Goal: Task Accomplishment & Management: Manage account settings

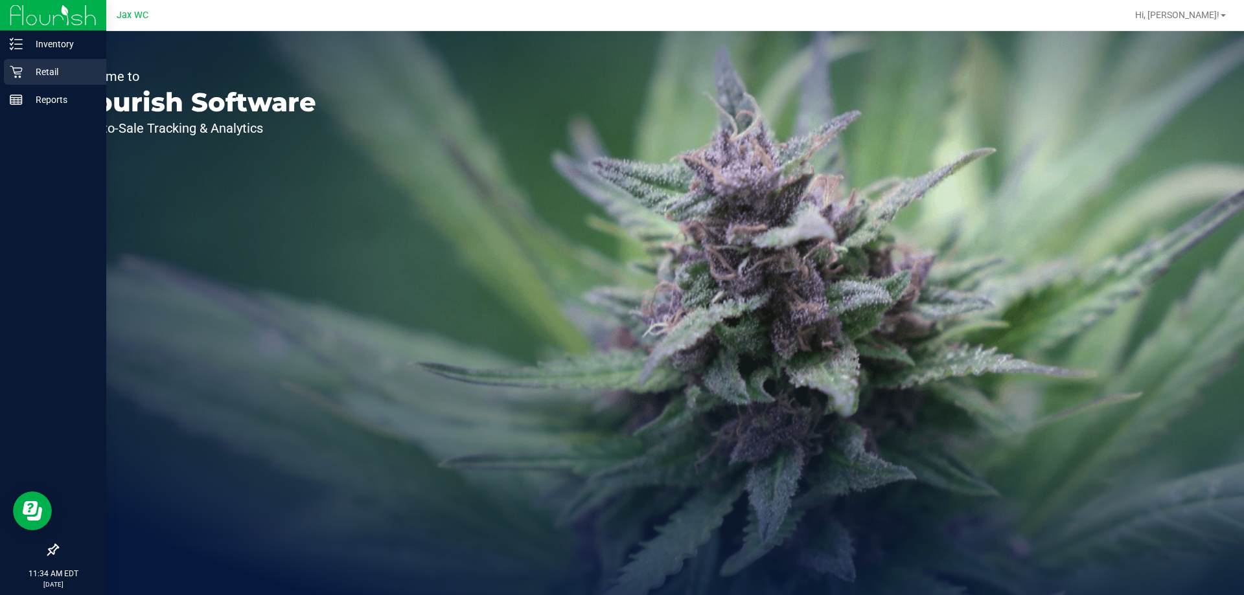
click at [20, 70] on icon at bounding box center [16, 71] width 13 height 13
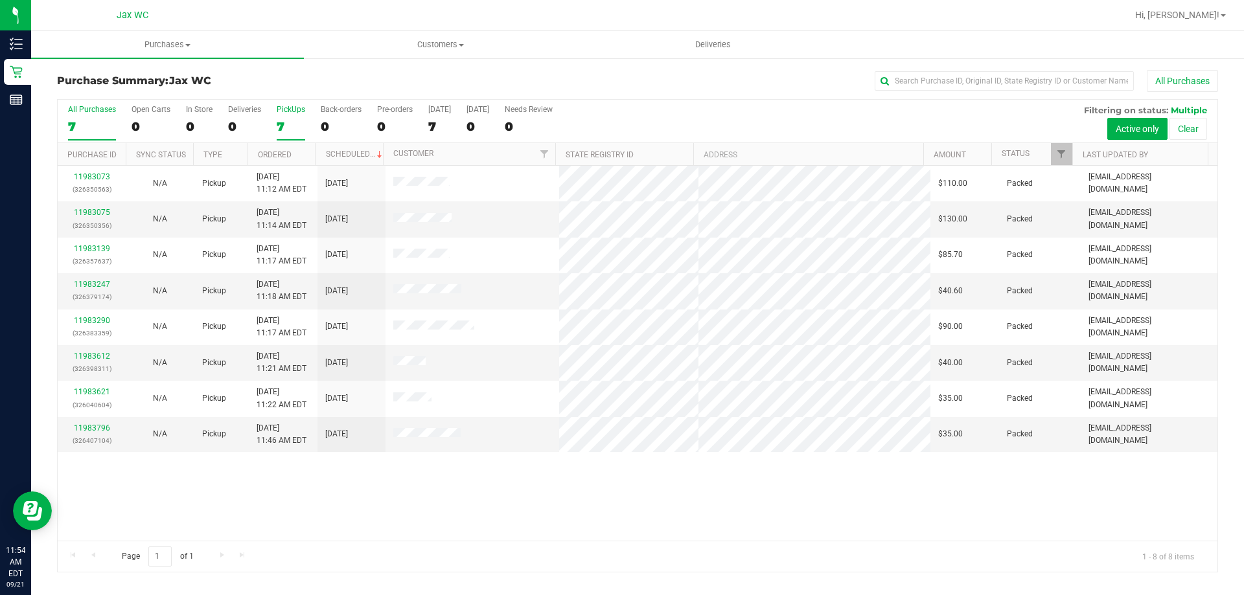
click at [288, 124] on div "7" at bounding box center [291, 126] width 29 height 15
click at [0, 0] on input "PickUps 7" at bounding box center [0, 0] width 0 height 0
click at [104, 117] on label "All Purchases 8" at bounding box center [92, 123] width 48 height 36
click at [0, 0] on input "All Purchases 8" at bounding box center [0, 0] width 0 height 0
click at [261, 492] on div "11983073 (326350563) N/A Pickup [DATE] 11:12 AM EDT 9/21/2025 $110.00 Packed [E…" at bounding box center [638, 353] width 1160 height 375
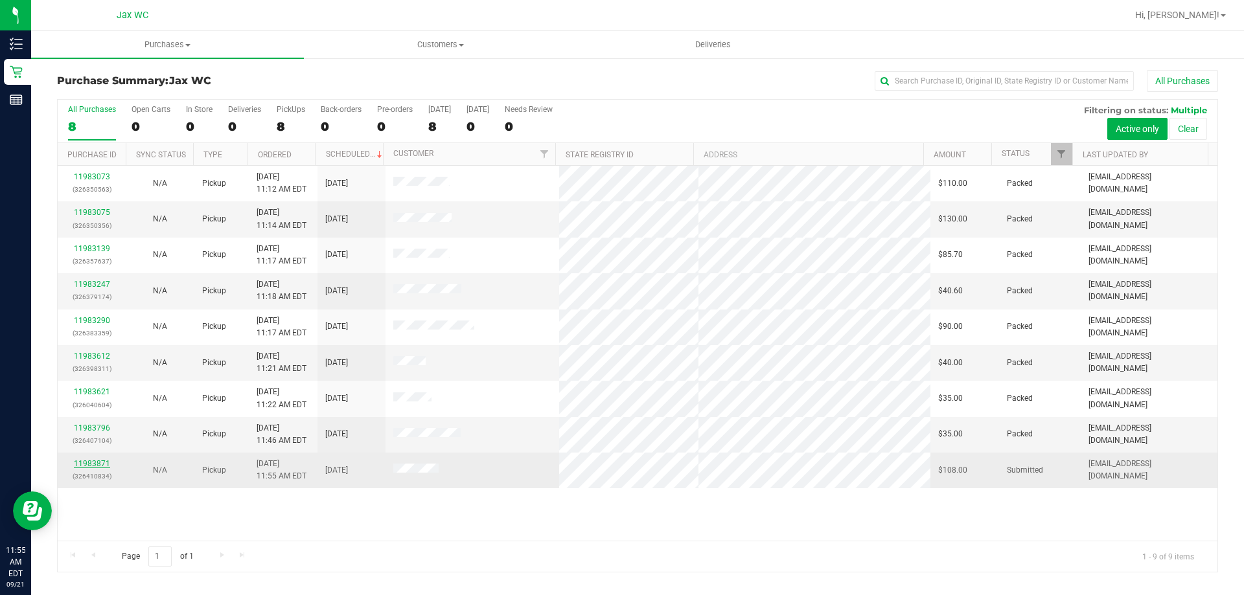
click at [95, 463] on link "11983871" at bounding box center [92, 463] width 36 height 9
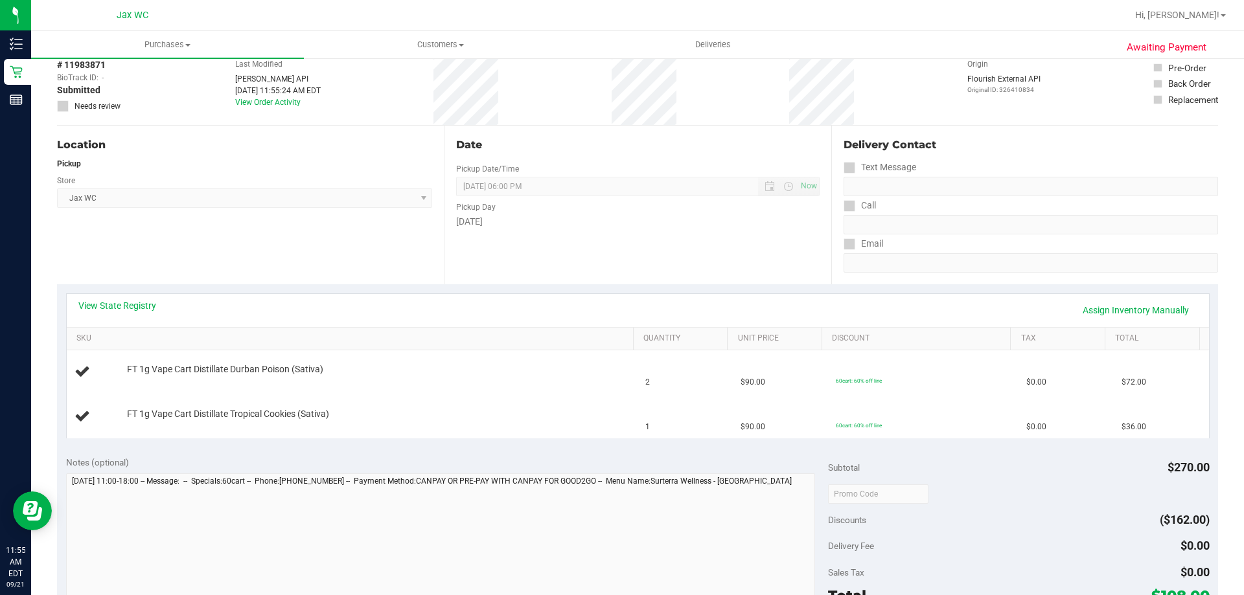
scroll to position [130, 0]
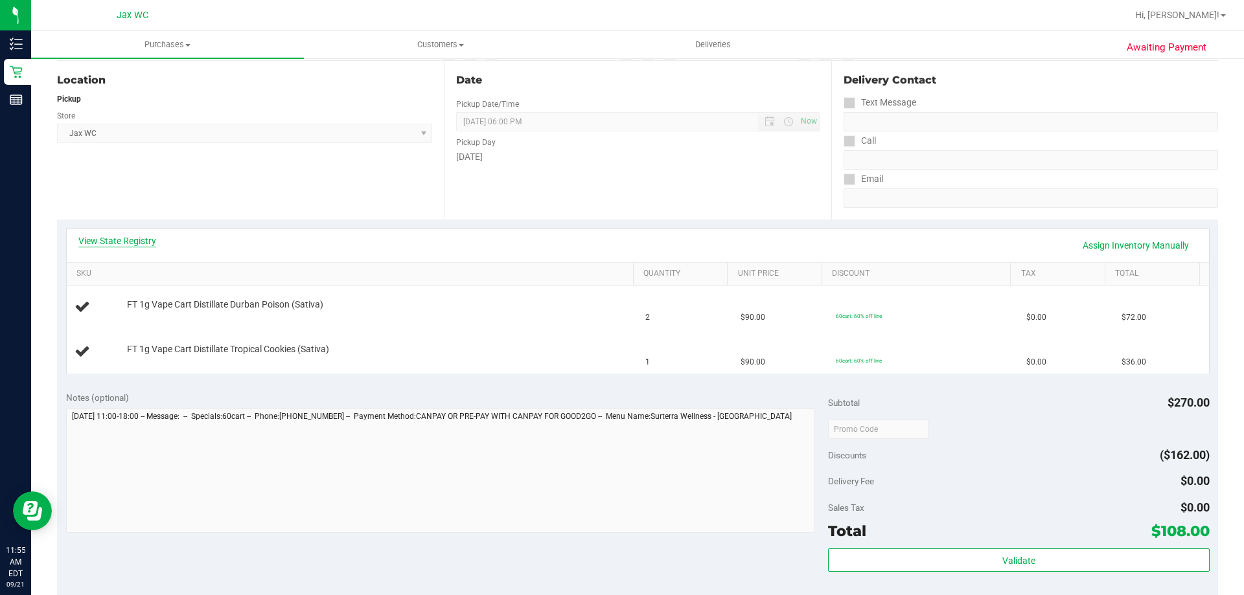
click at [105, 241] on link "View State Registry" at bounding box center [117, 241] width 78 height 13
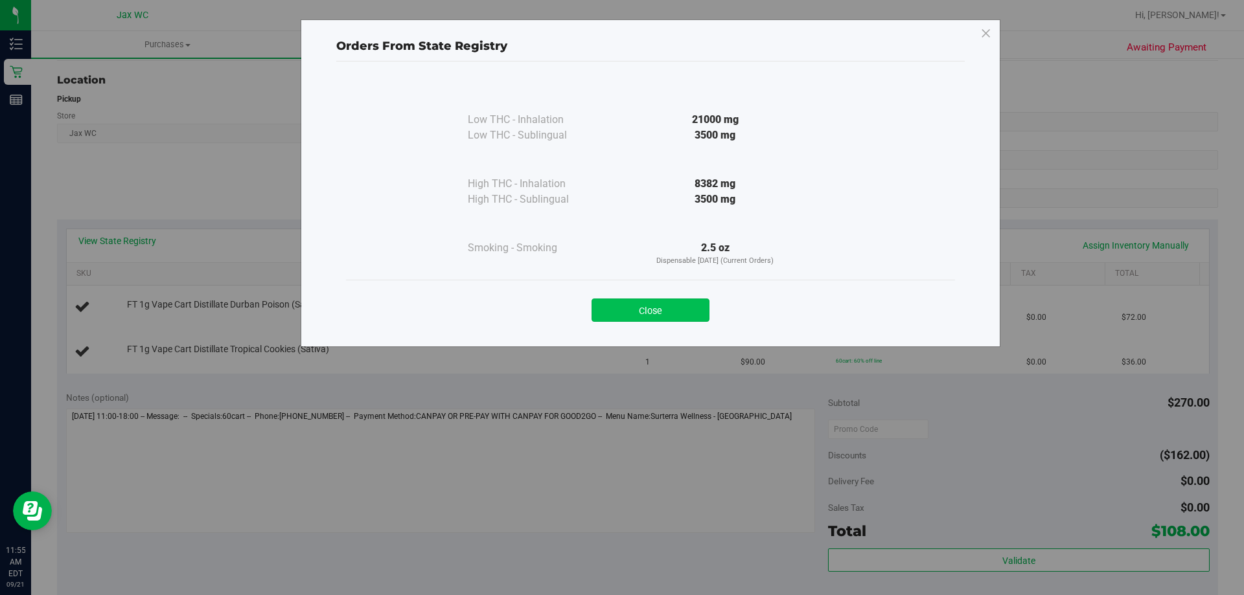
click at [613, 310] on button "Close" at bounding box center [651, 310] width 118 height 23
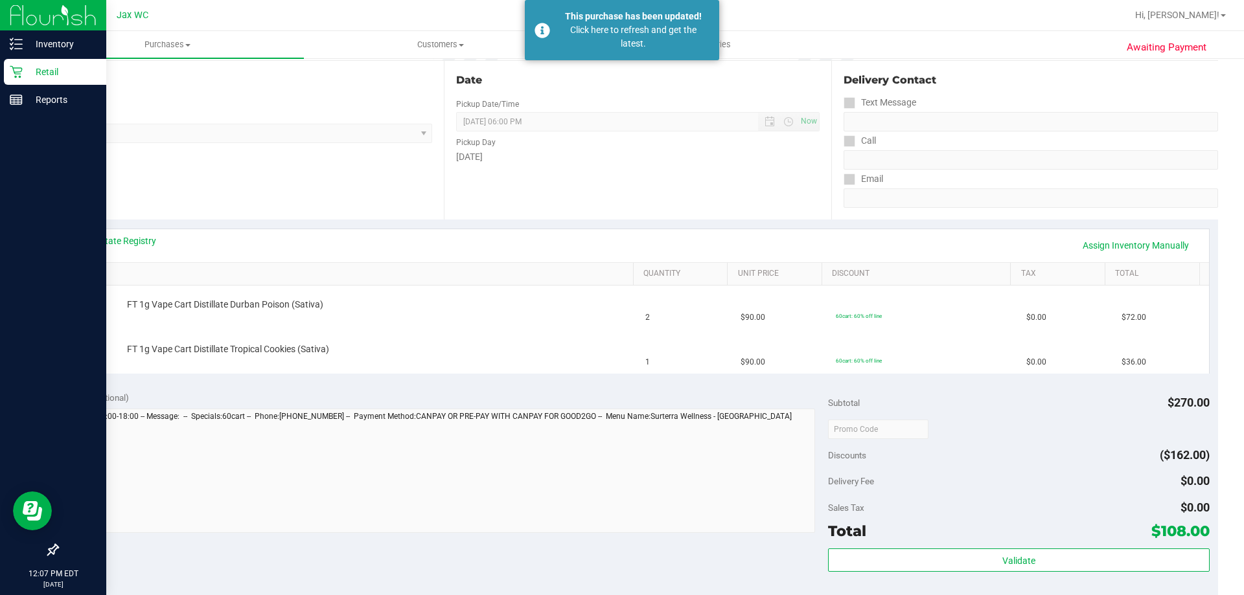
click at [45, 73] on p "Retail" at bounding box center [62, 72] width 78 height 16
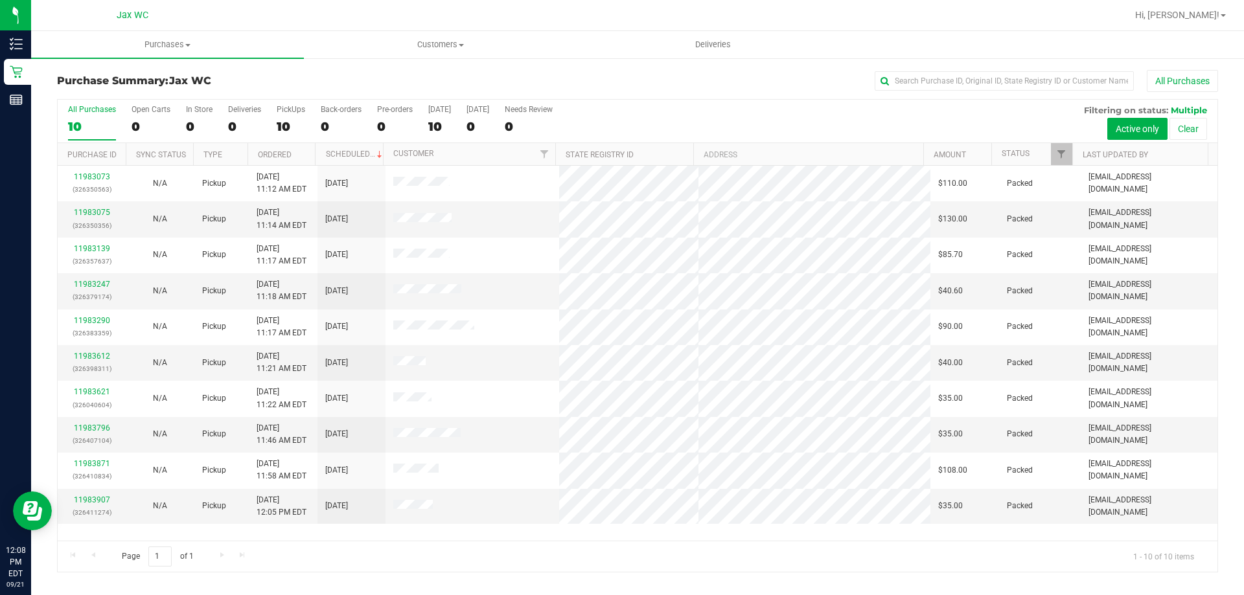
click at [647, 83] on div "All Purchases" at bounding box center [831, 81] width 774 height 22
click at [87, 499] on link "11983907" at bounding box center [92, 500] width 36 height 9
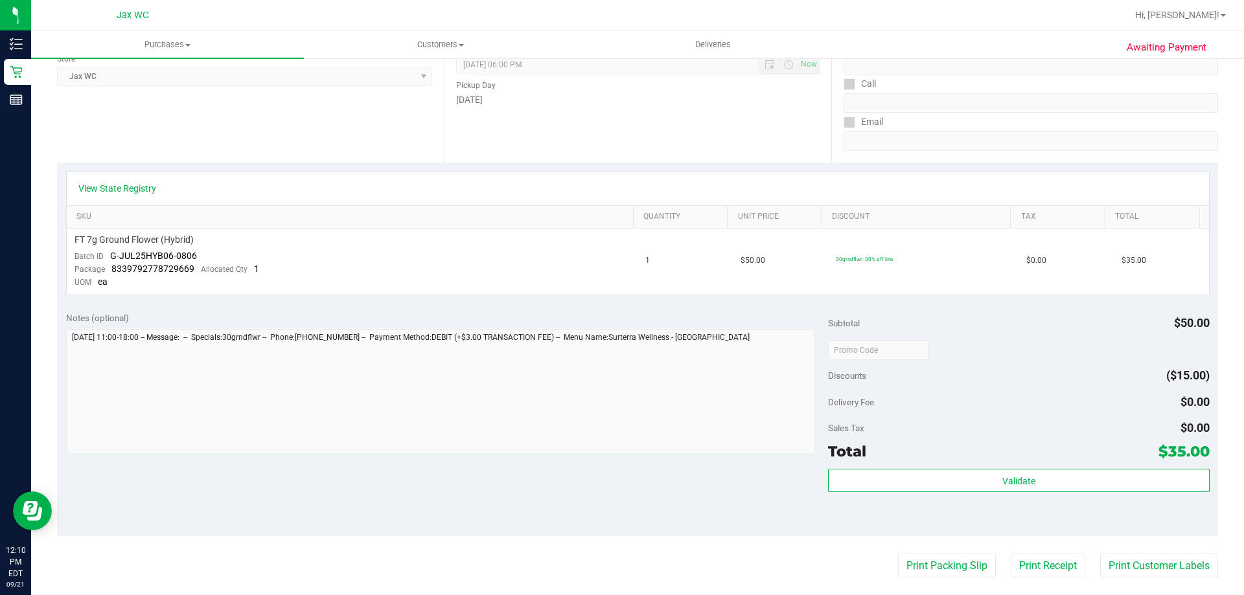
scroll to position [194, 0]
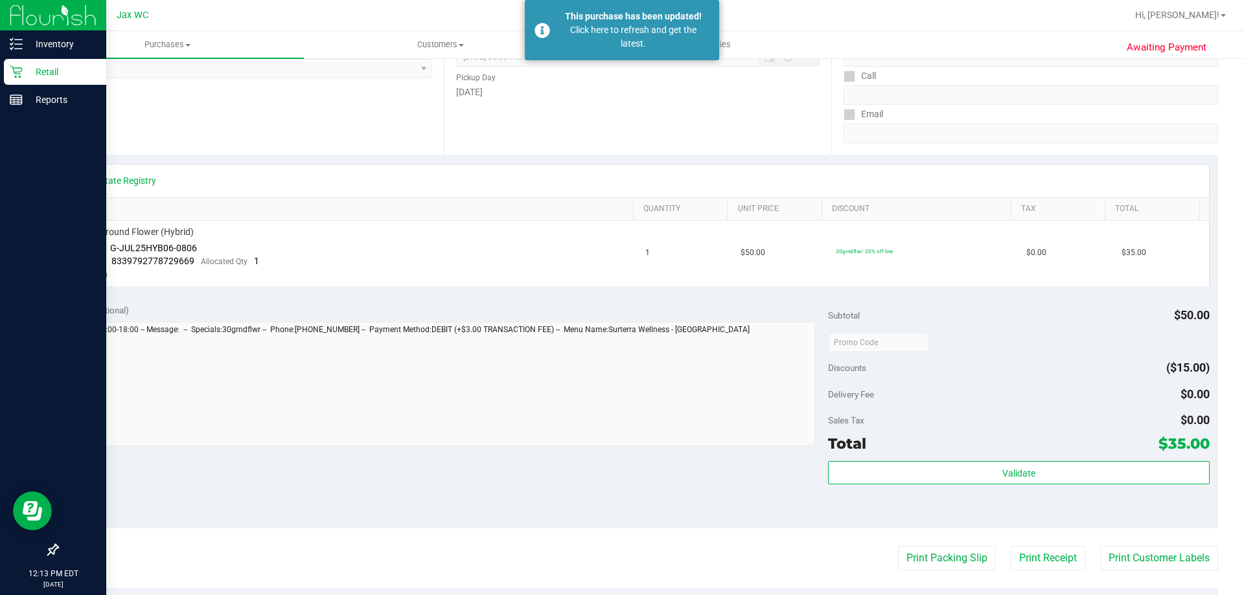
click at [34, 79] on p "Retail" at bounding box center [62, 72] width 78 height 16
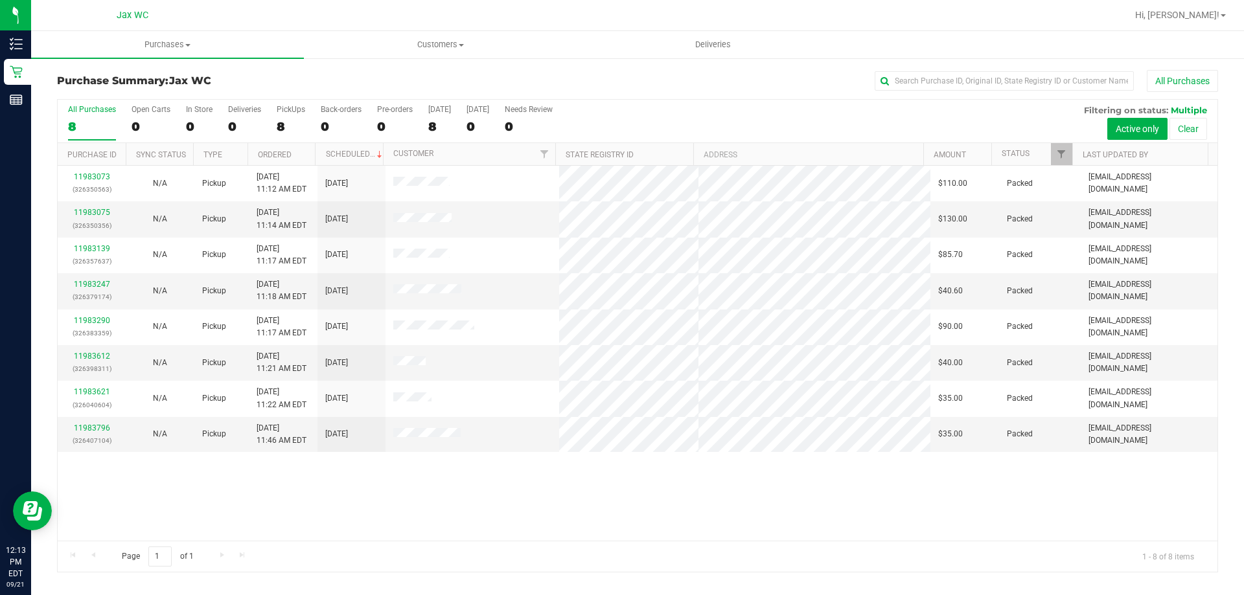
click at [672, 473] on div "11983073 (326350563) N/A Pickup [DATE] 11:12 AM EDT 9/21/2025 $110.00 Packed [E…" at bounding box center [638, 353] width 1160 height 375
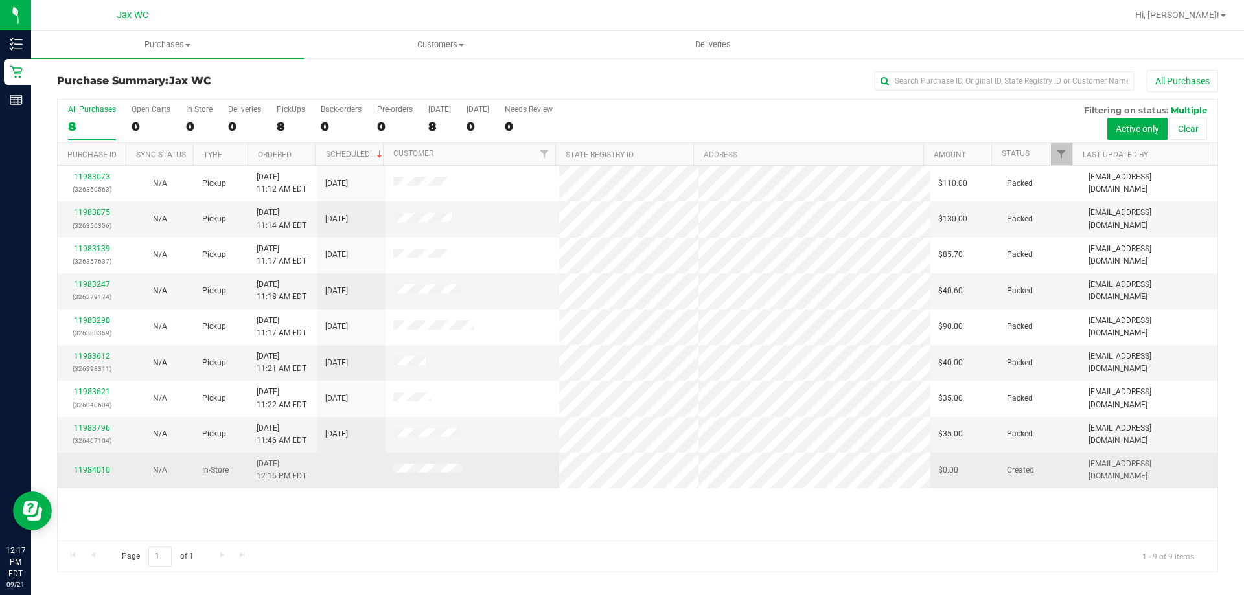
click at [102, 465] on div "11984010" at bounding box center [91, 471] width 52 height 12
click at [104, 469] on link "11984010" at bounding box center [92, 470] width 36 height 9
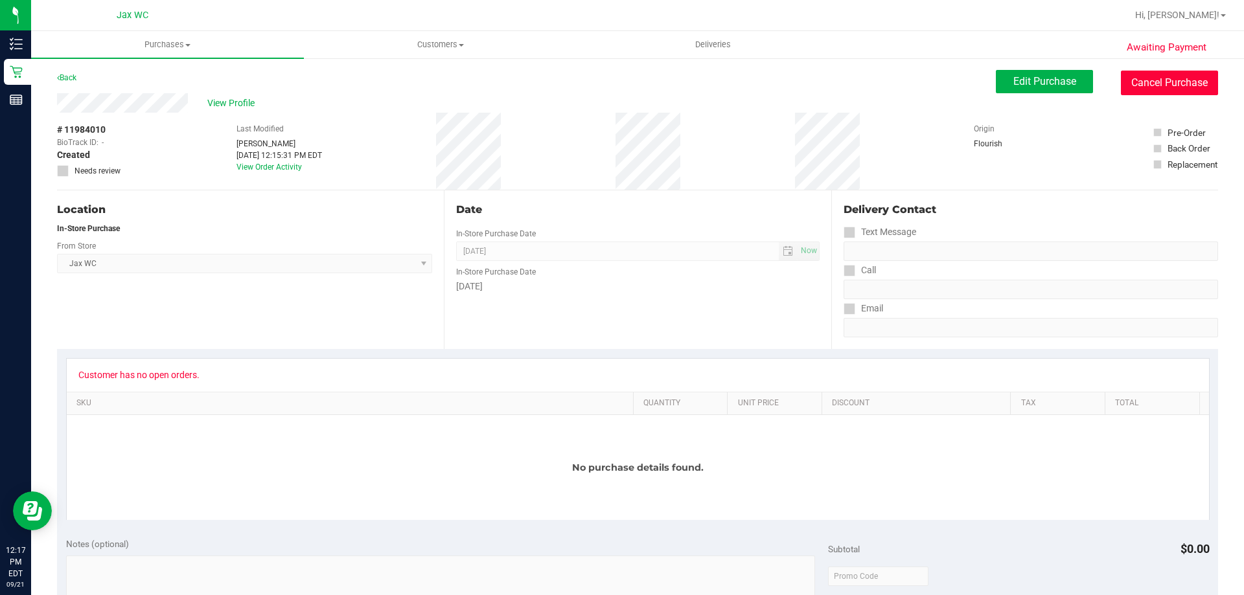
click at [1179, 83] on button "Cancel Purchase" at bounding box center [1169, 83] width 97 height 25
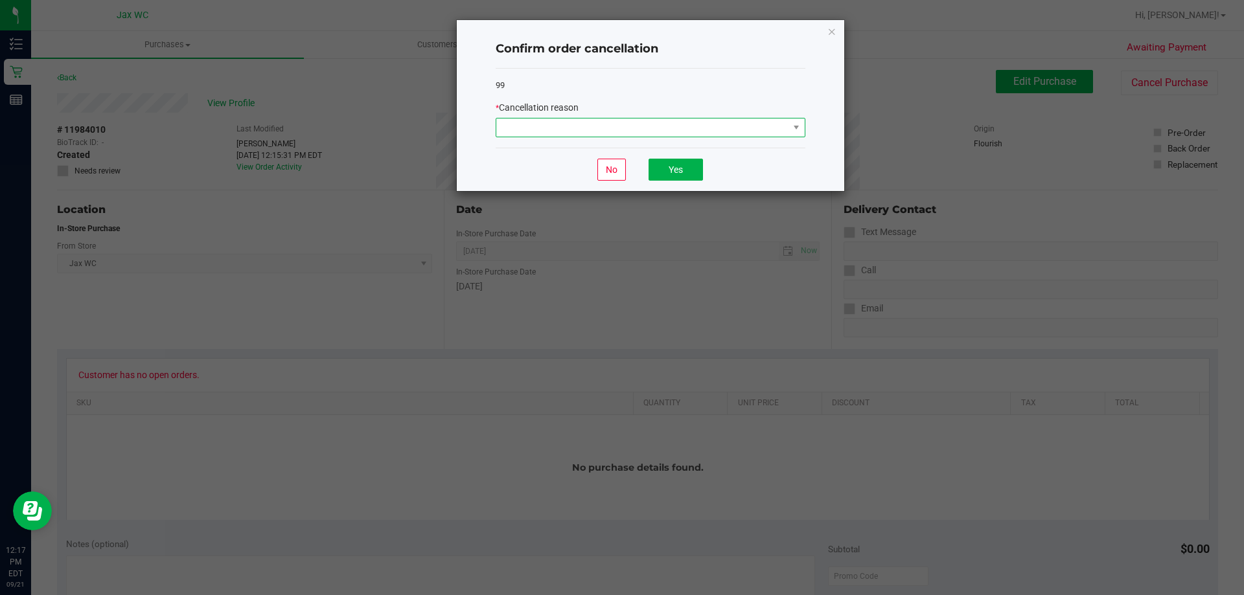
click at [623, 132] on span at bounding box center [642, 128] width 292 height 18
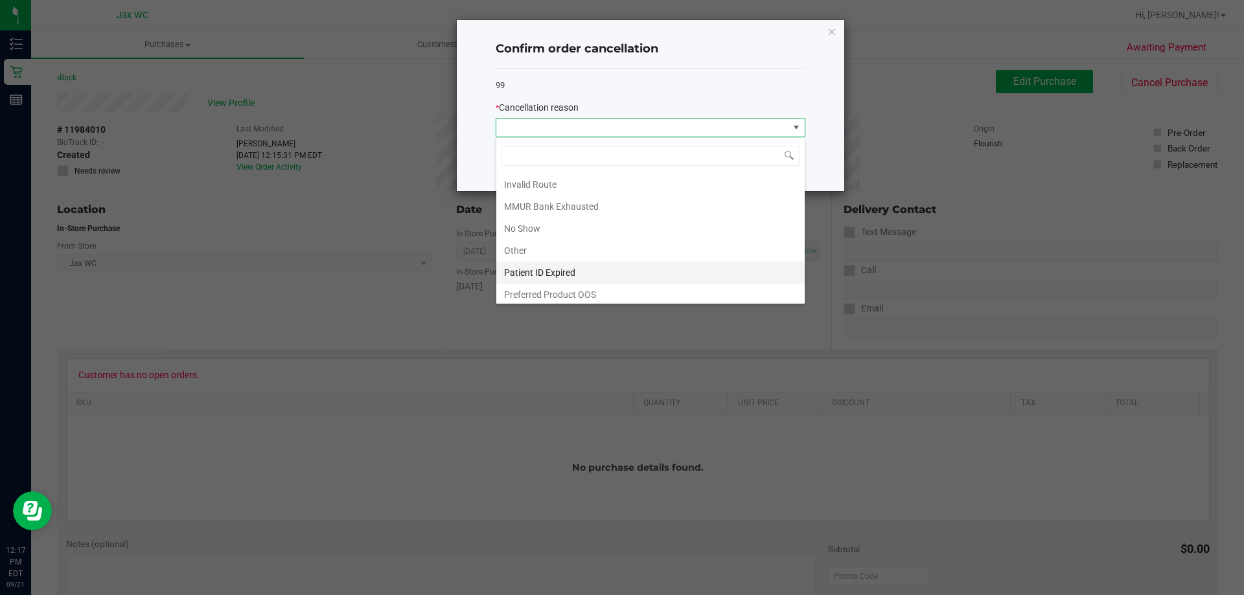
scroll to position [69, 0]
click at [647, 266] on li "Patient ID Expired" at bounding box center [650, 269] width 308 height 22
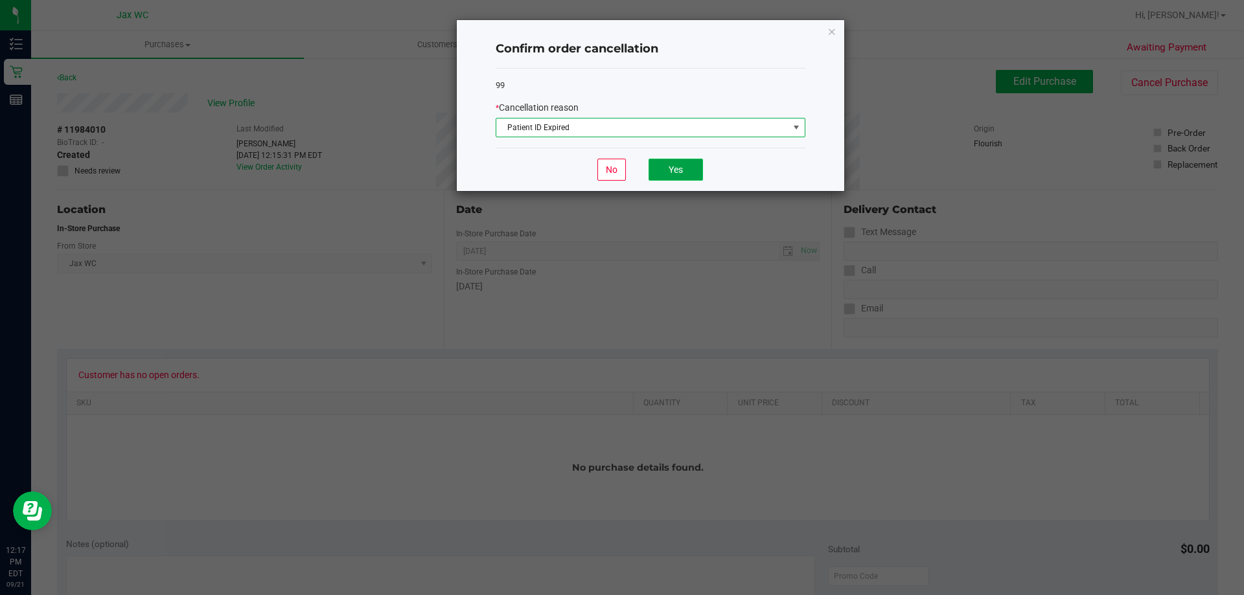
click at [684, 167] on button "Yes" at bounding box center [676, 170] width 54 height 22
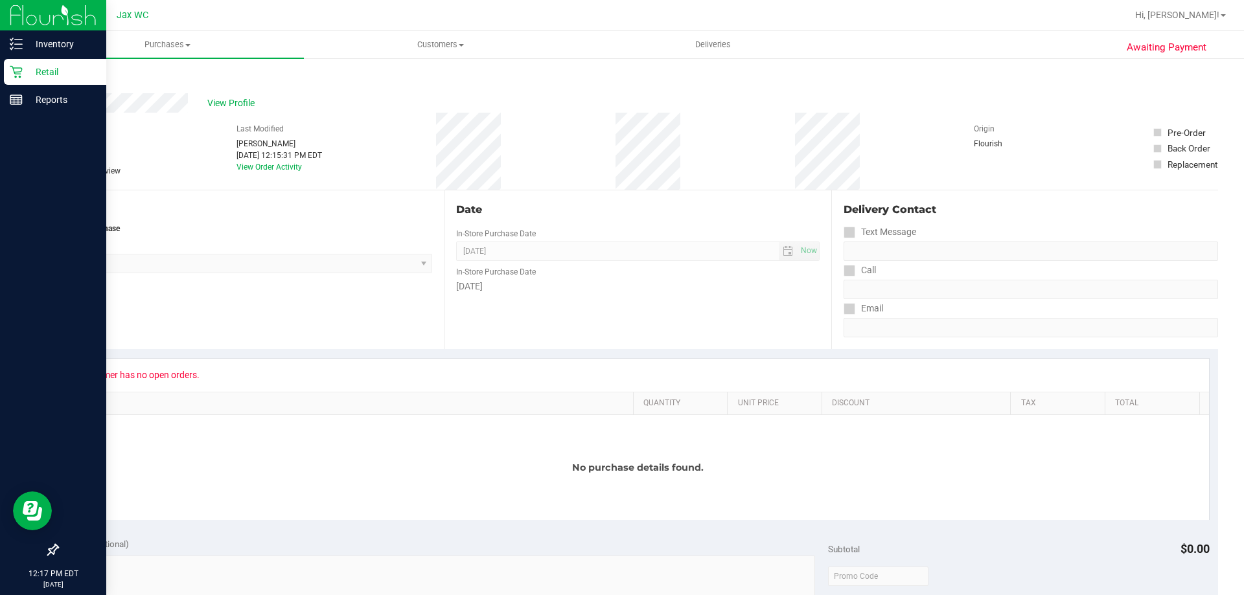
click at [19, 73] on icon at bounding box center [16, 71] width 13 height 13
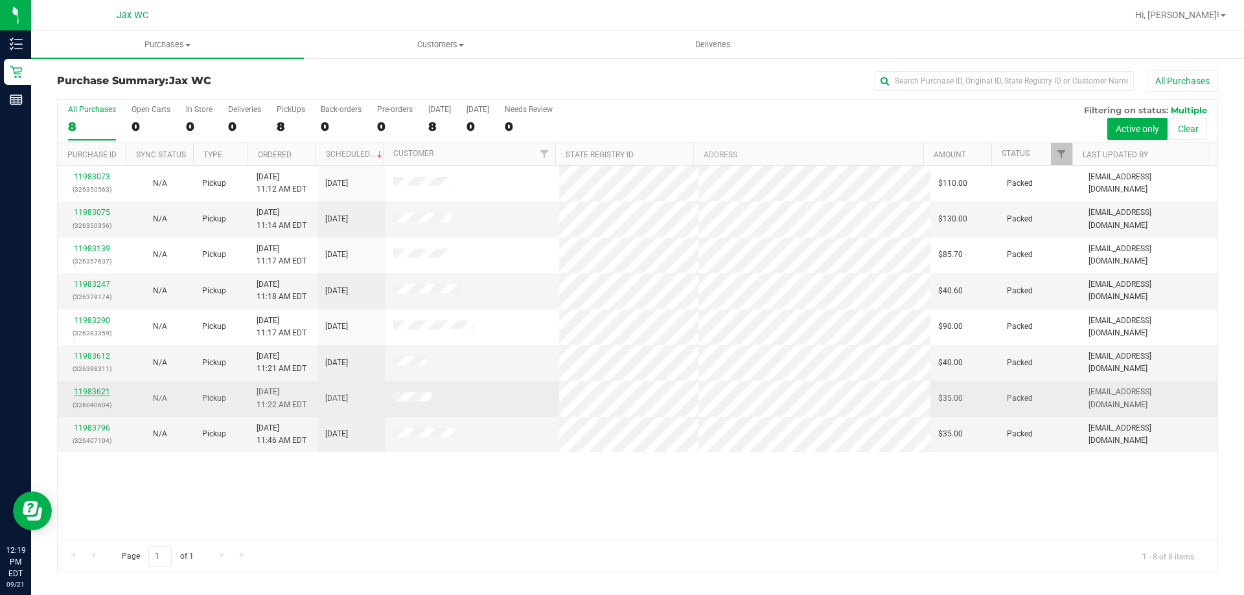
click at [95, 393] on link "11983621" at bounding box center [92, 391] width 36 height 9
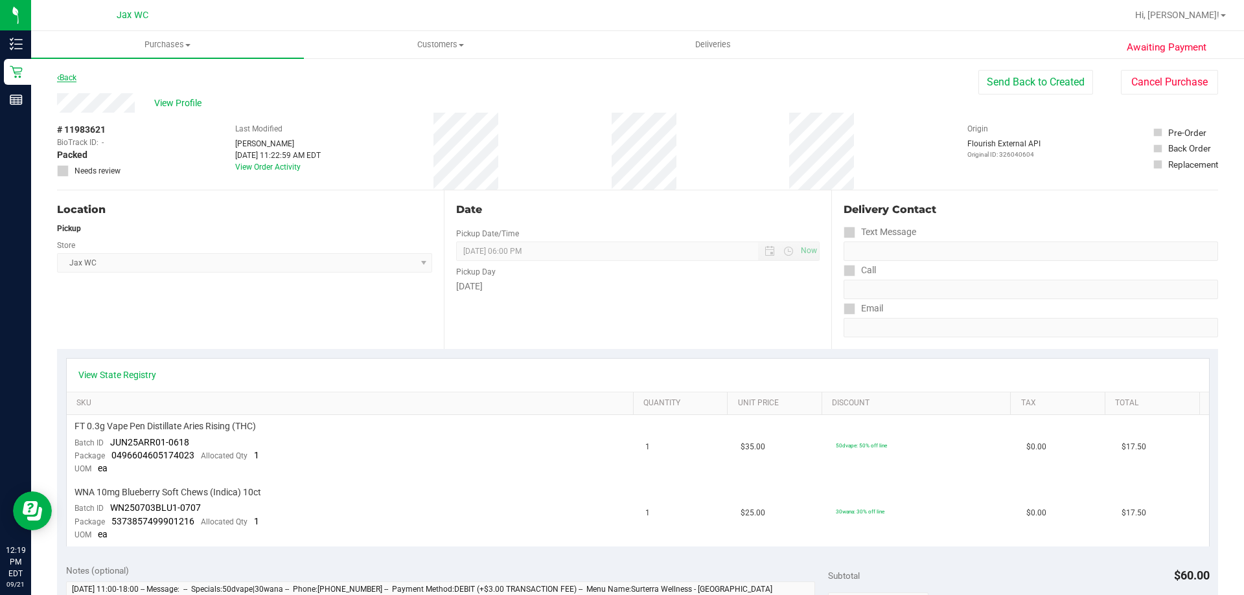
click at [58, 80] on icon at bounding box center [58, 78] width 3 height 8
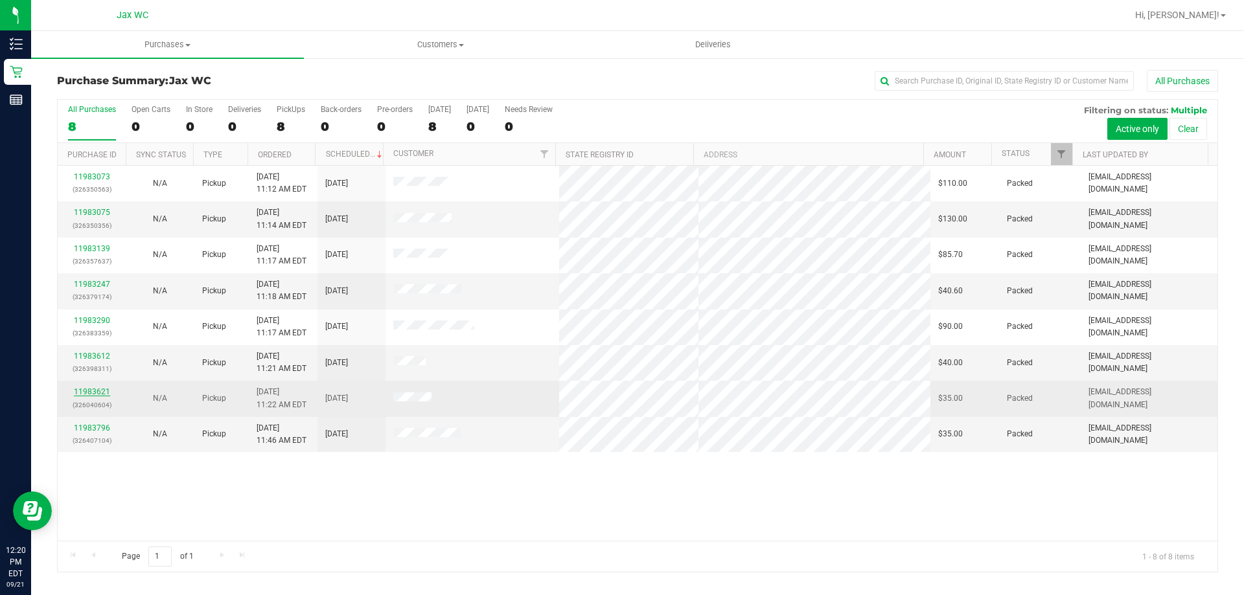
click at [82, 393] on link "11983621" at bounding box center [92, 391] width 36 height 9
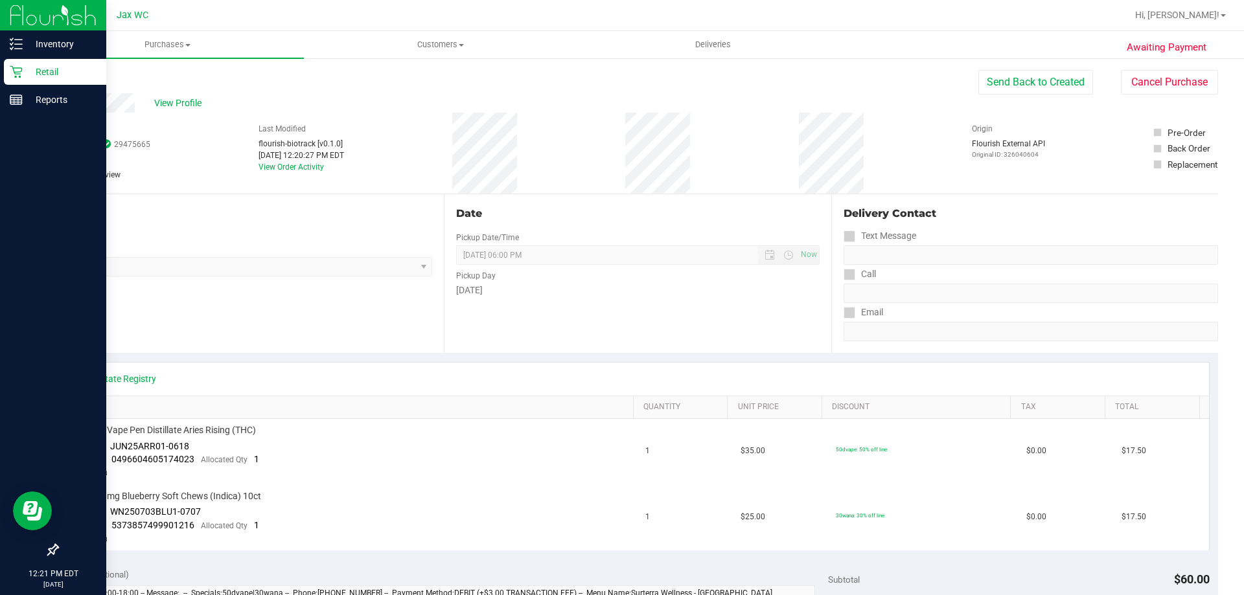
click at [27, 70] on p "Retail" at bounding box center [62, 72] width 78 height 16
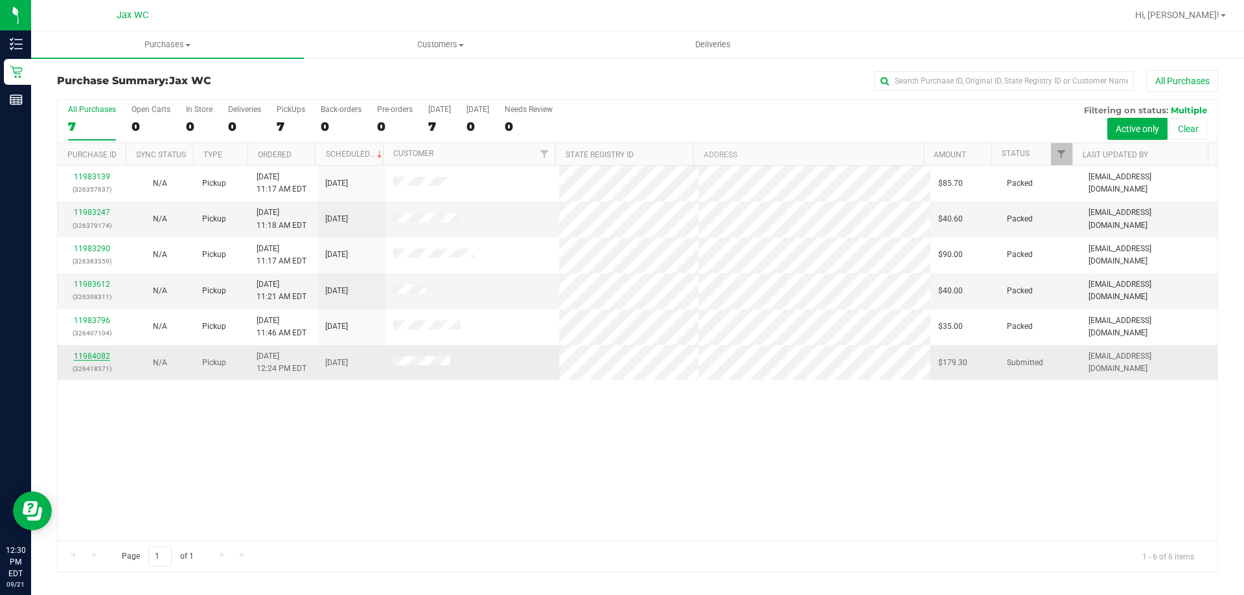
click at [94, 358] on link "11984082" at bounding box center [92, 356] width 36 height 9
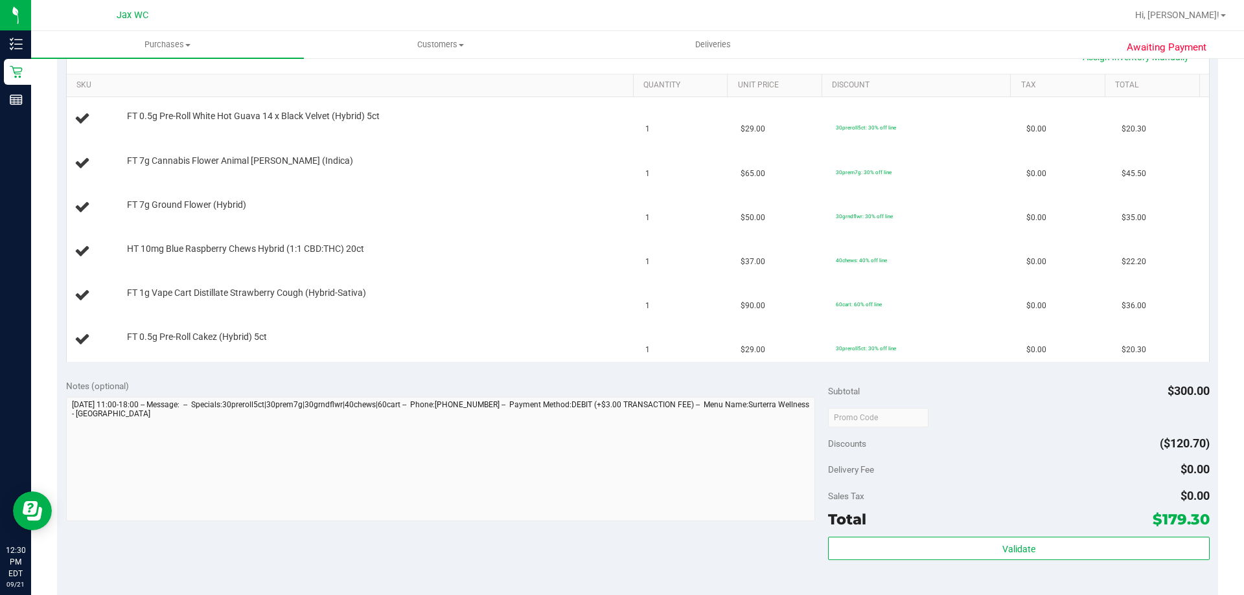
scroll to position [324, 0]
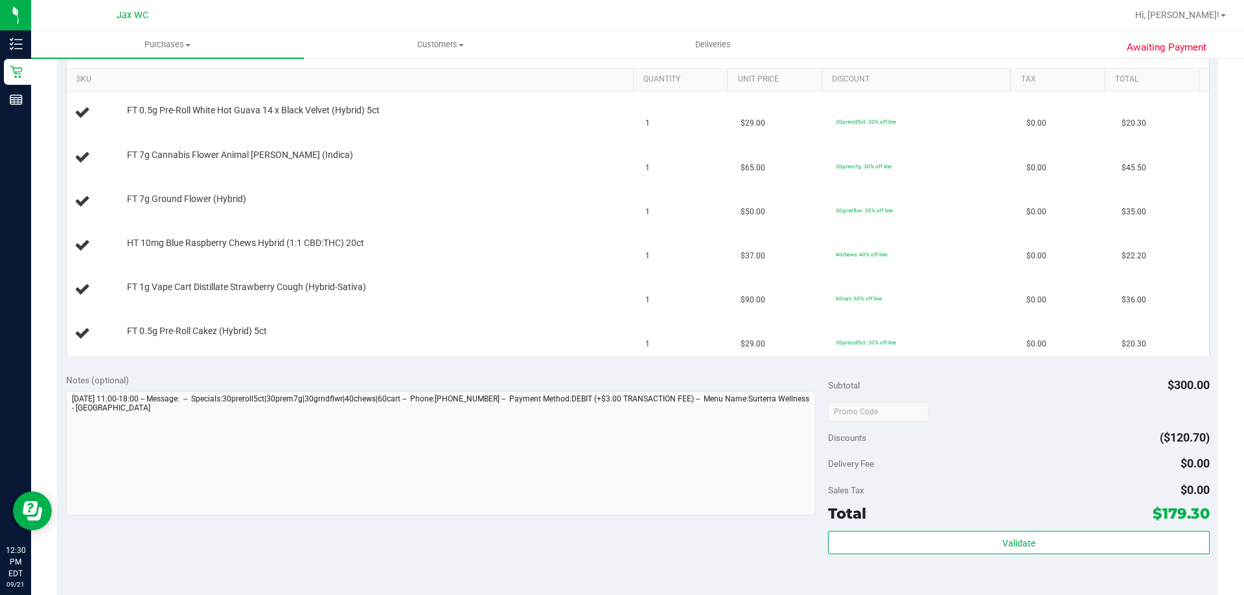
click at [698, 538] on div "Notes (optional) Subtotal $300.00 Discounts ($120.70) Delivery Fee $0.00 Sales …" at bounding box center [637, 481] width 1161 height 233
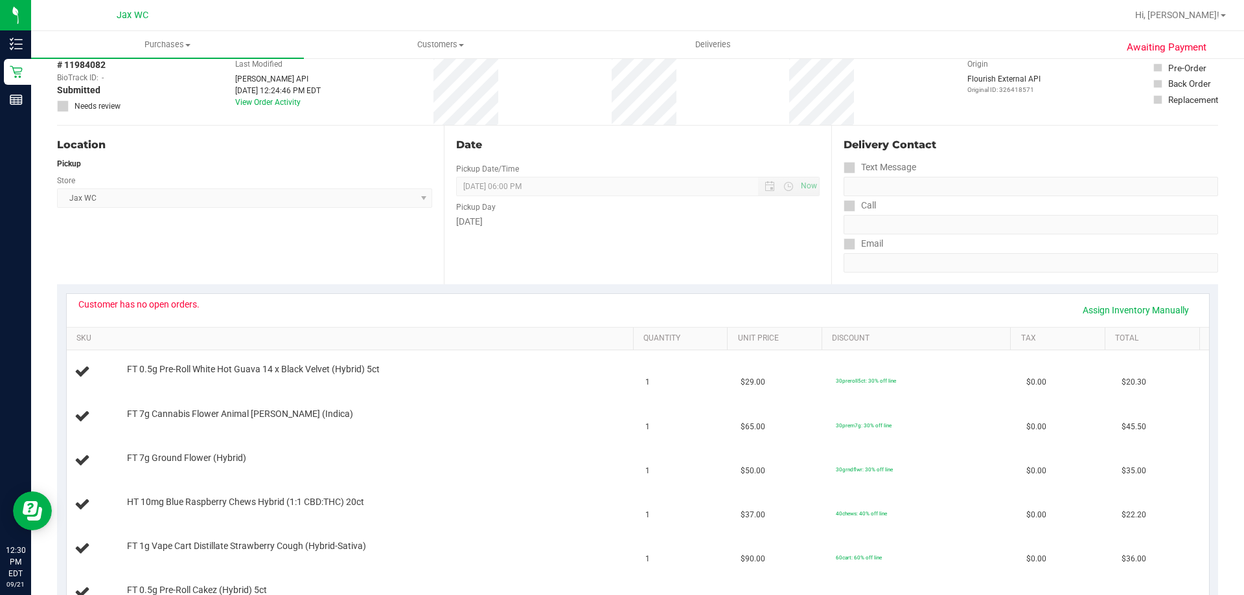
scroll to position [0, 0]
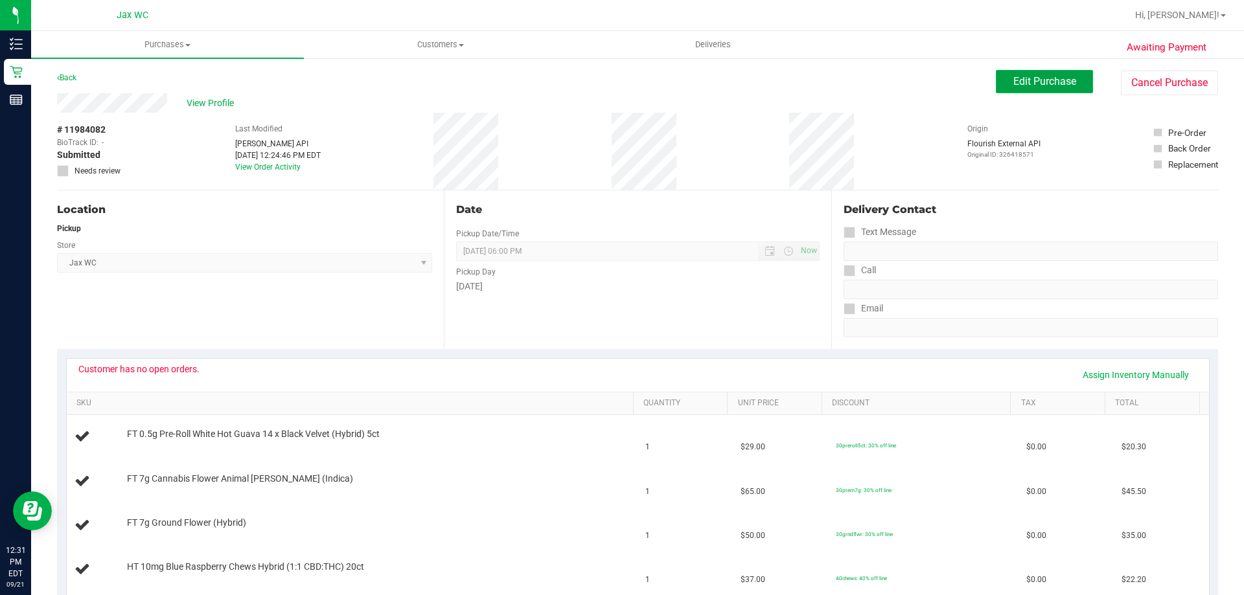
click at [1039, 88] on button "Edit Purchase" at bounding box center [1044, 81] width 97 height 23
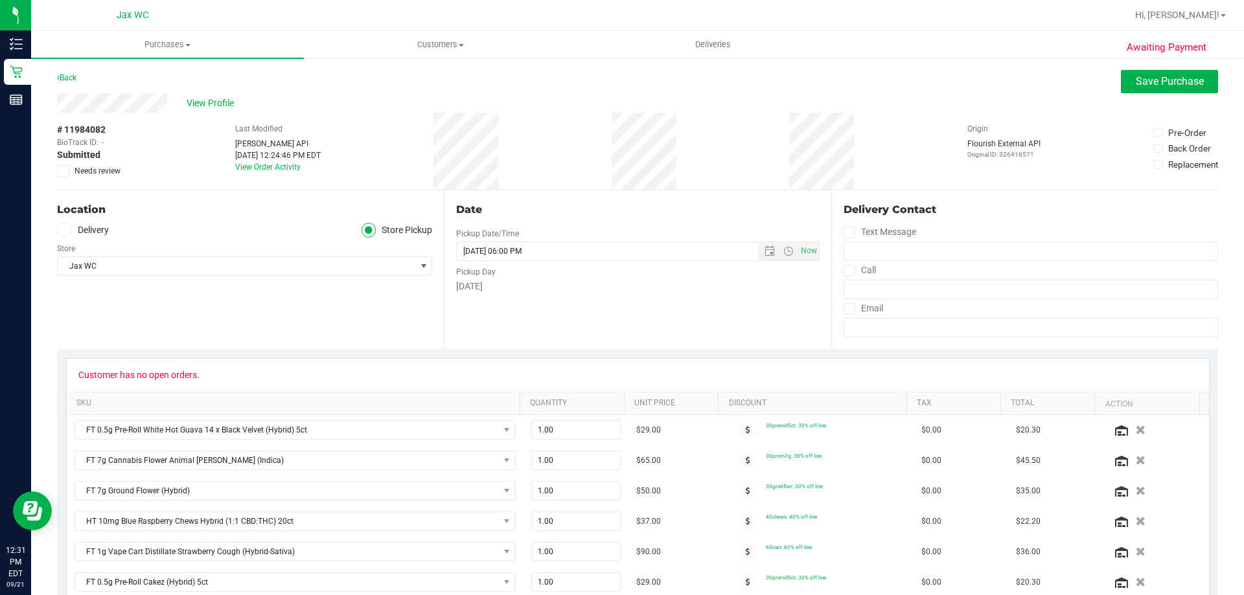
click at [108, 172] on span "Needs review" at bounding box center [98, 171] width 46 height 12
click at [0, 0] on input "Needs review" at bounding box center [0, 0] width 0 height 0
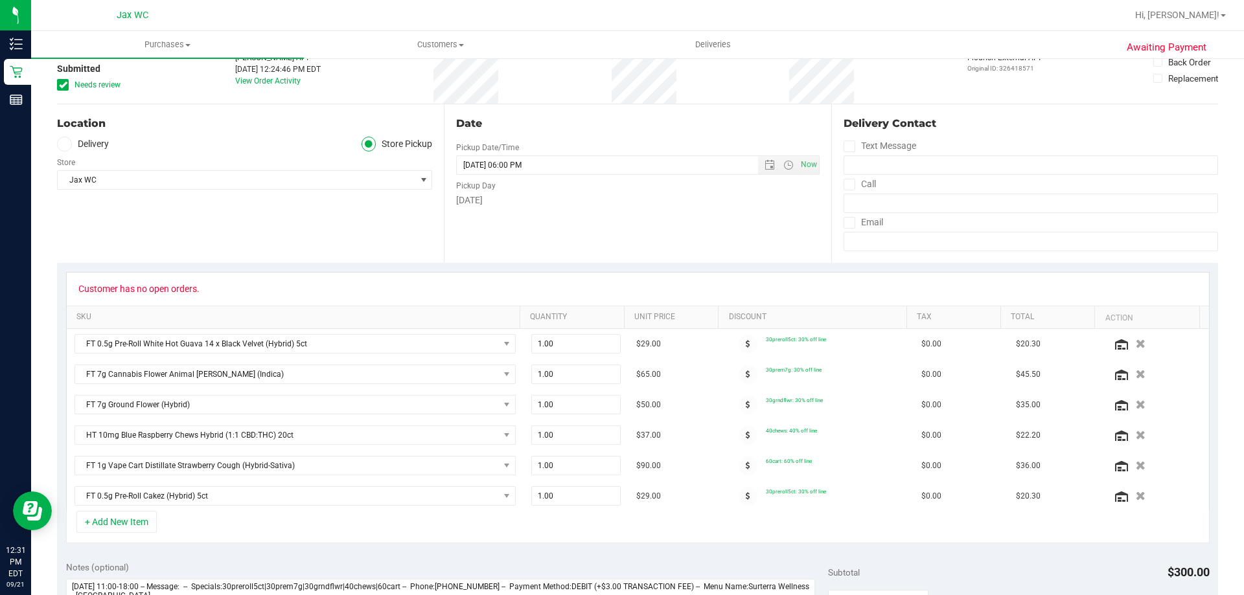
scroll to position [324, 0]
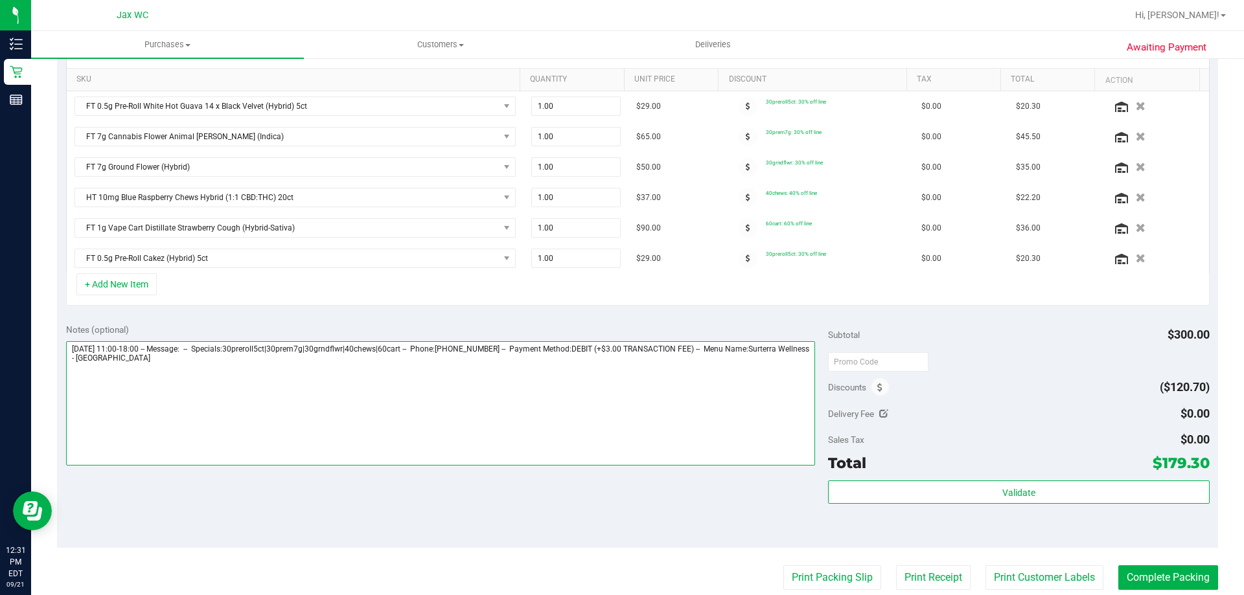
click at [504, 378] on textarea at bounding box center [441, 403] width 750 height 124
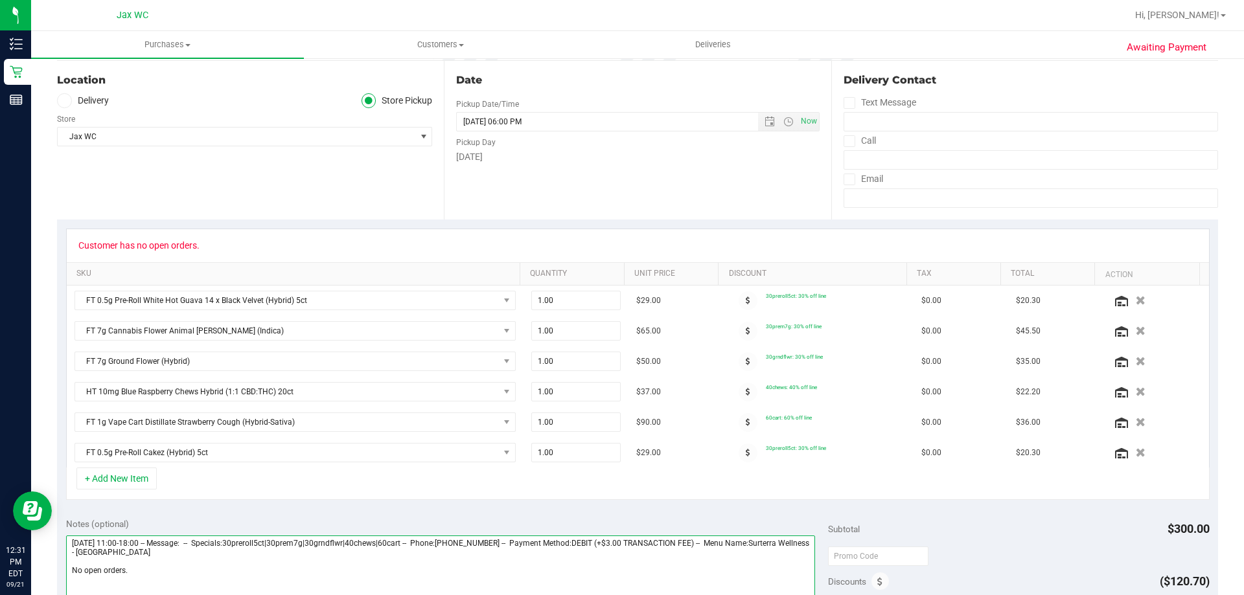
scroll to position [0, 0]
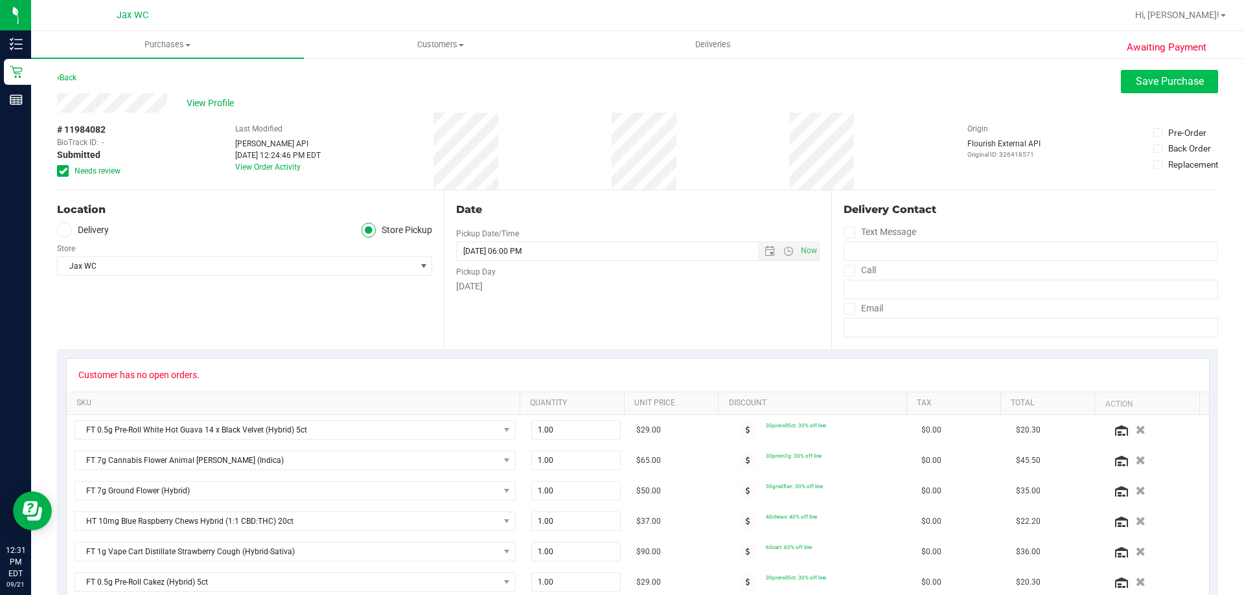
type textarea "[DATE] 11:00-18:00 -- Message: -- Specials:30preroll5ct|30prem7g|30grndflwr|40c…"
click at [1152, 80] on span "Save Purchase" at bounding box center [1170, 81] width 68 height 12
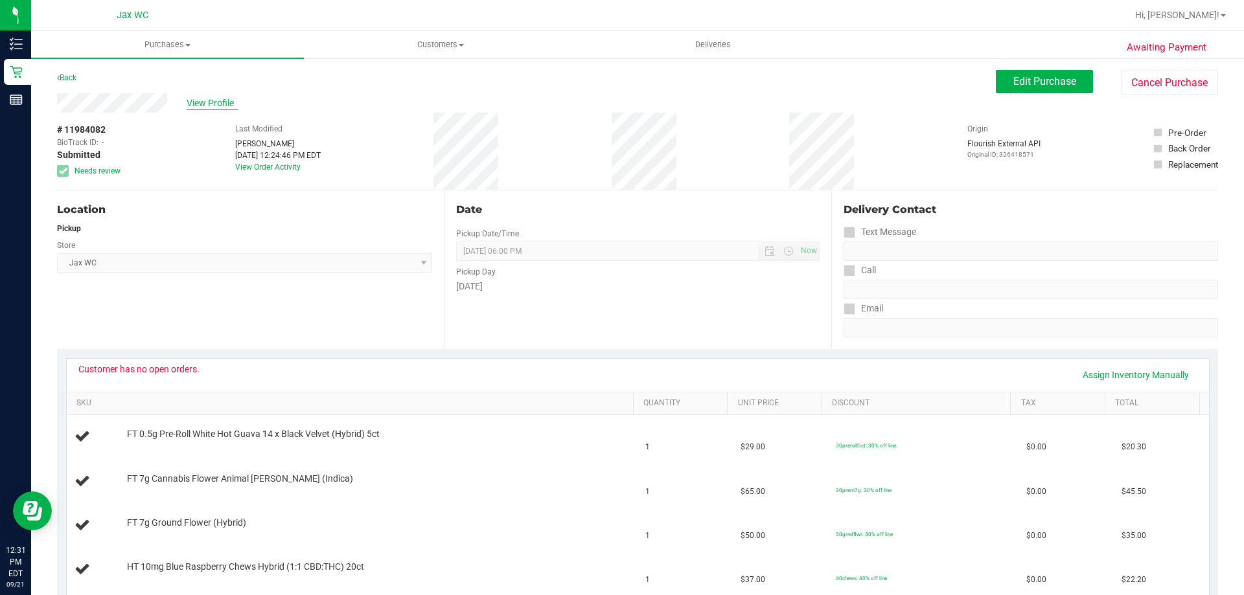
click at [202, 100] on span "View Profile" at bounding box center [213, 104] width 52 height 14
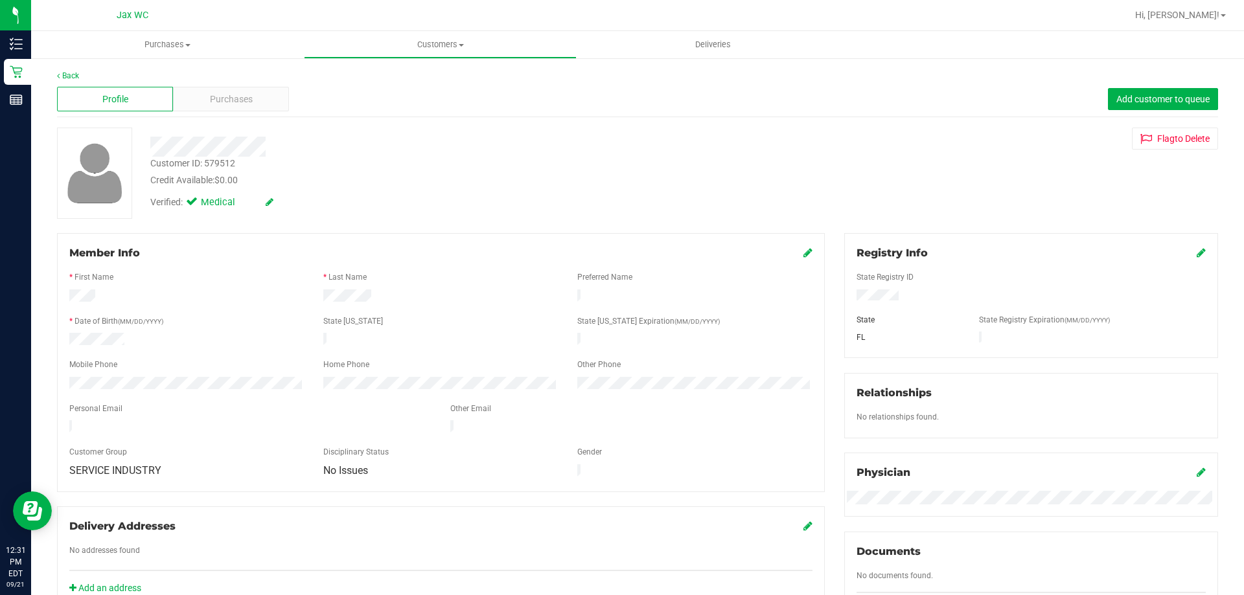
click at [214, 161] on div "Customer ID: 579512" at bounding box center [192, 164] width 85 height 14
copy div "Customer ID: 579512"
click at [1131, 254] on div "Registry Info" at bounding box center [1031, 254] width 349 height 16
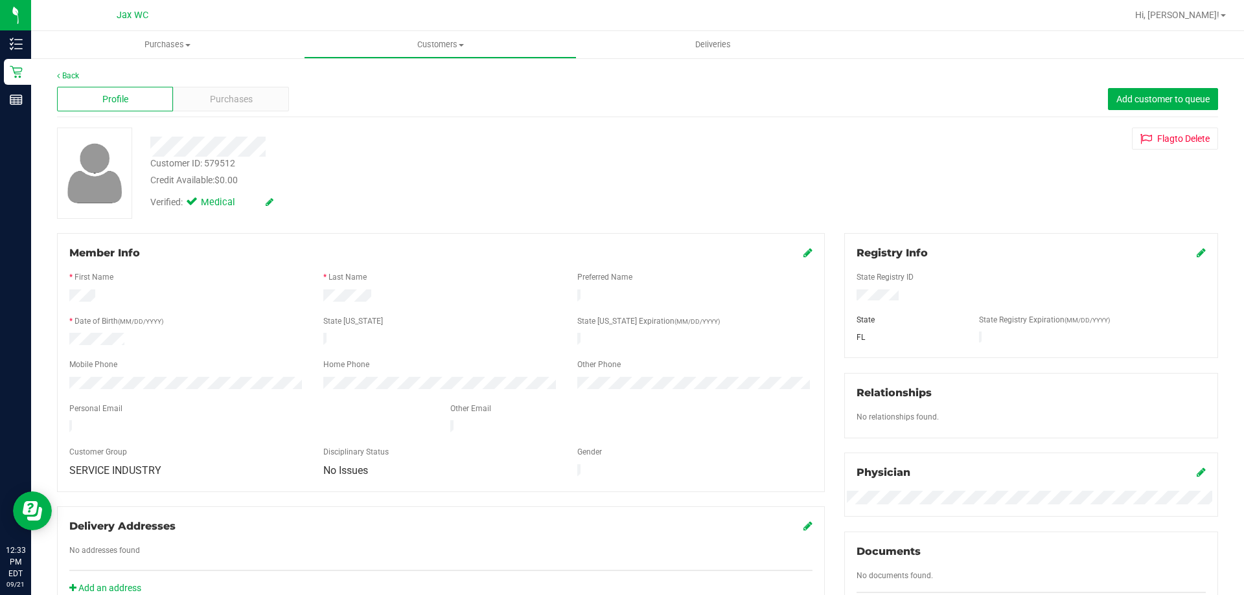
click at [65, 71] on div "Back" at bounding box center [637, 76] width 1161 height 12
click at [67, 75] on link "Back" at bounding box center [68, 75] width 22 height 9
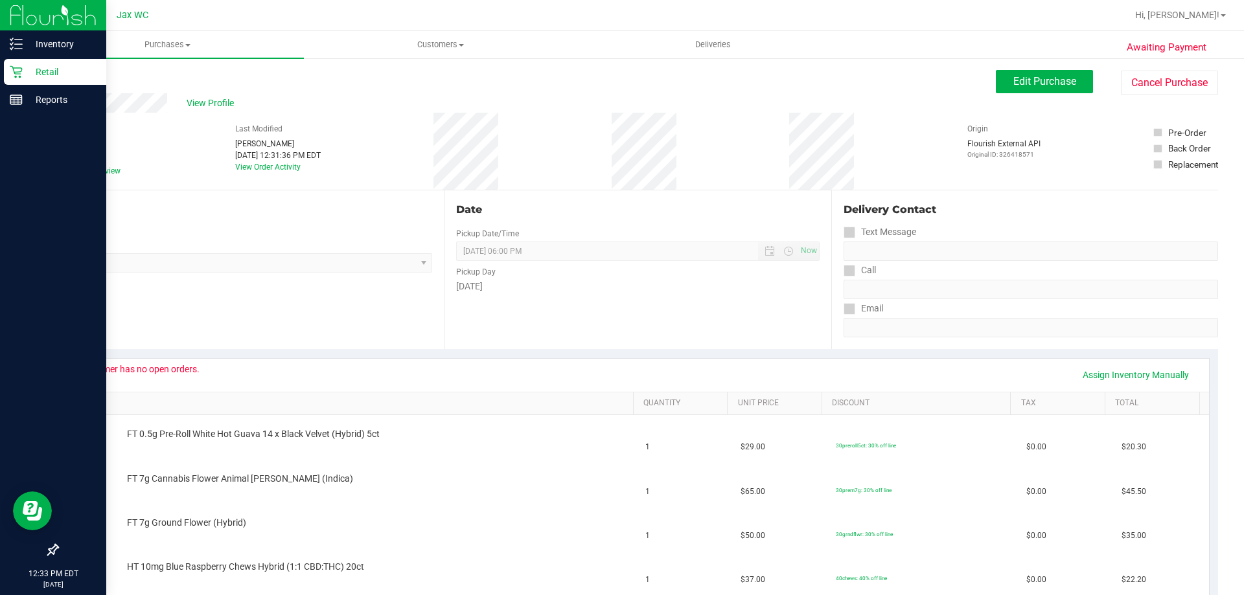
click at [43, 65] on p "Retail" at bounding box center [62, 72] width 78 height 16
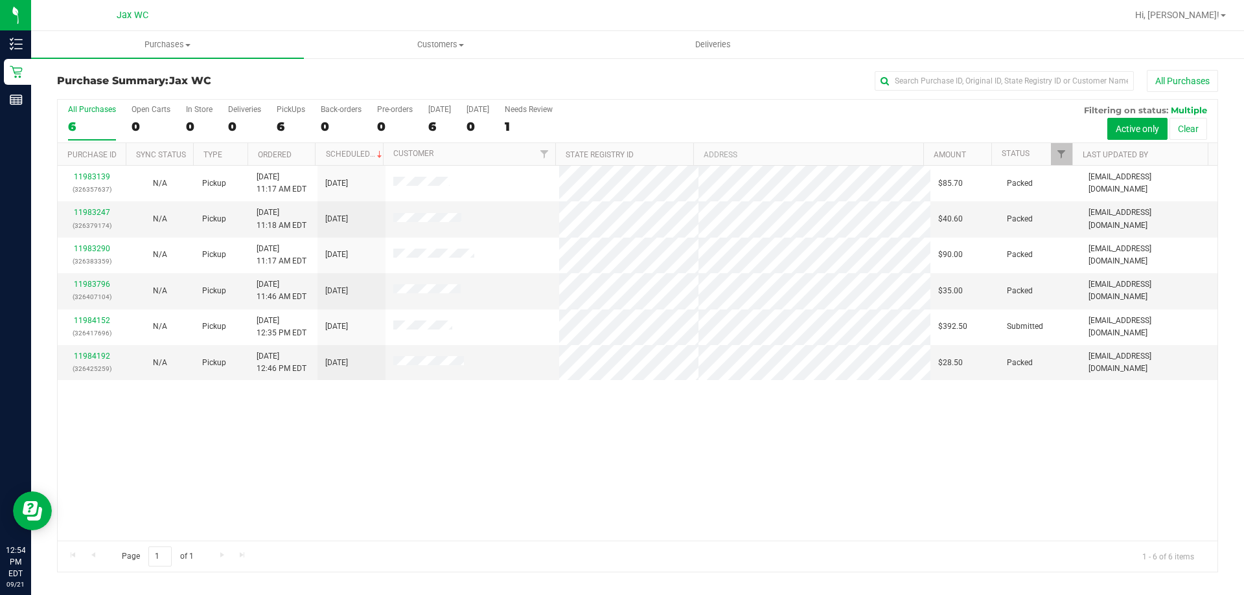
click at [1142, 464] on div "11983139 (326357637) N/A Pickup [DATE] 11:17 AM EDT 9/21/2025 $85.70 Packed [EM…" at bounding box center [638, 353] width 1160 height 375
